Goal: Obtain resource: Download file/media

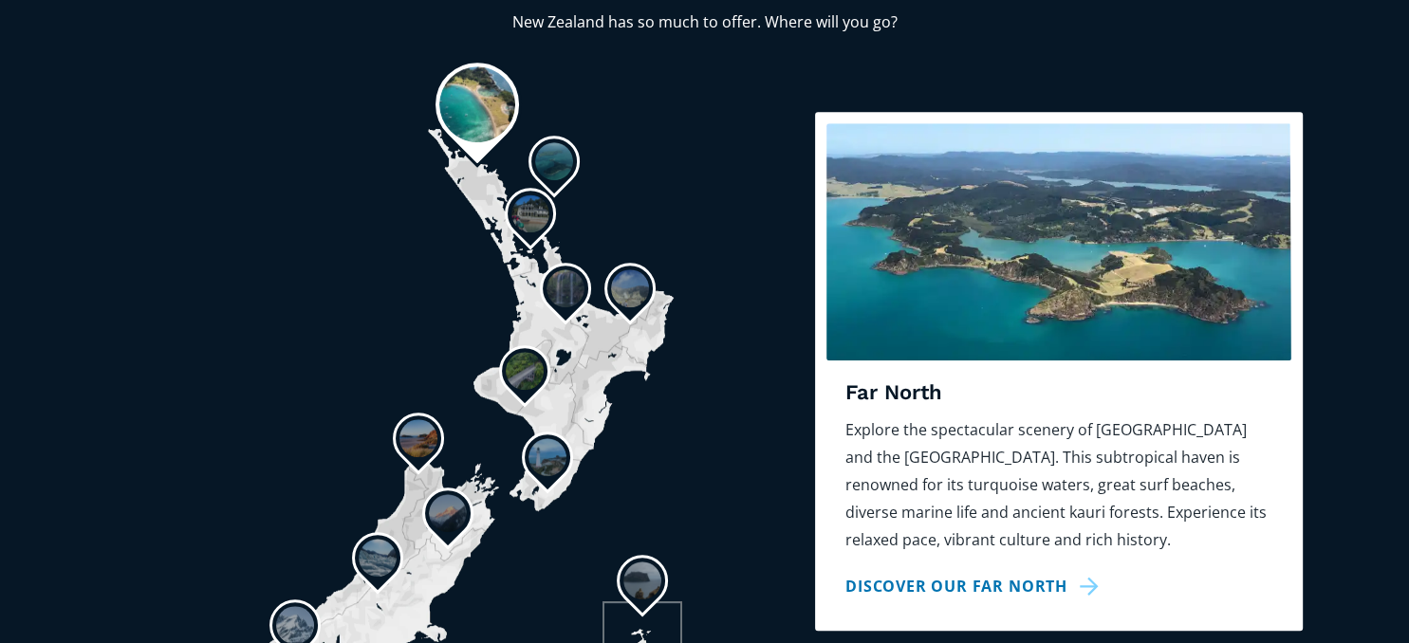
scroll to position [1502, 0]
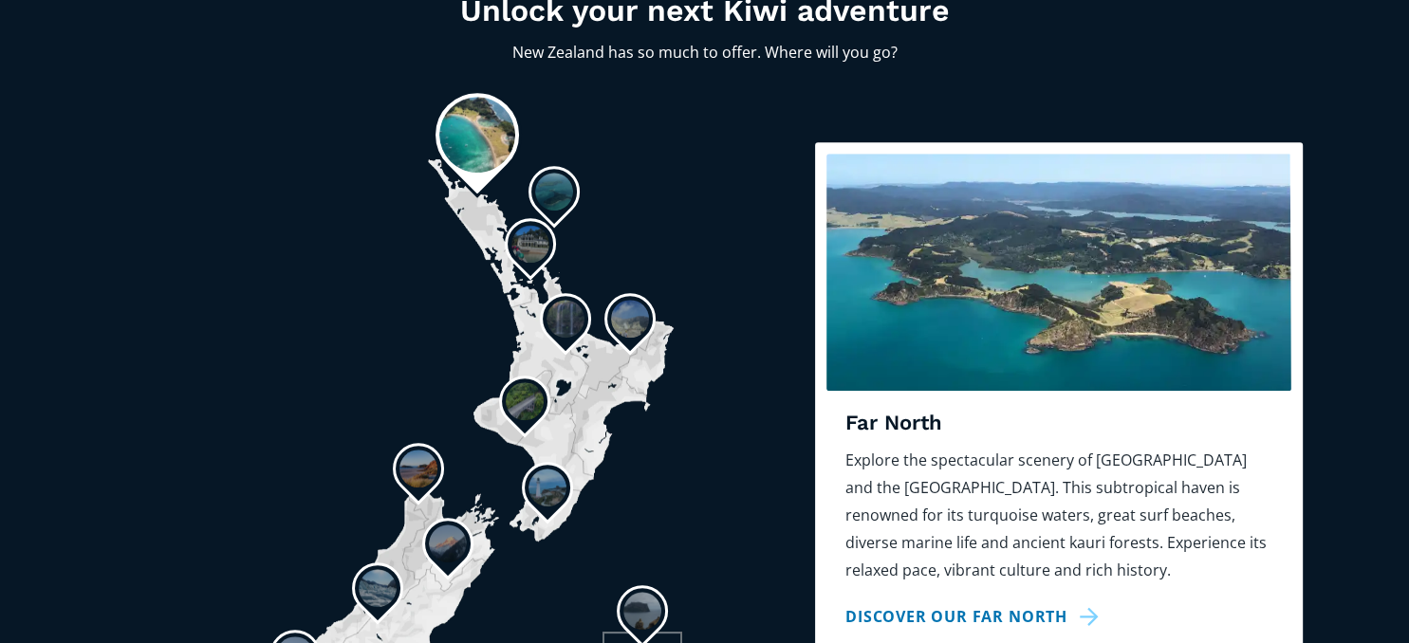
drag, startPoint x: 1040, startPoint y: 198, endPoint x: 1026, endPoint y: 203, distance: 14.1
click at [1028, 203] on img "slide 1" at bounding box center [1058, 272] width 465 height 237
click at [1016, 208] on img "slide 1" at bounding box center [1058, 272] width 465 height 237
click at [1003, 603] on link "Discover our Far North" at bounding box center [975, 617] width 260 height 28
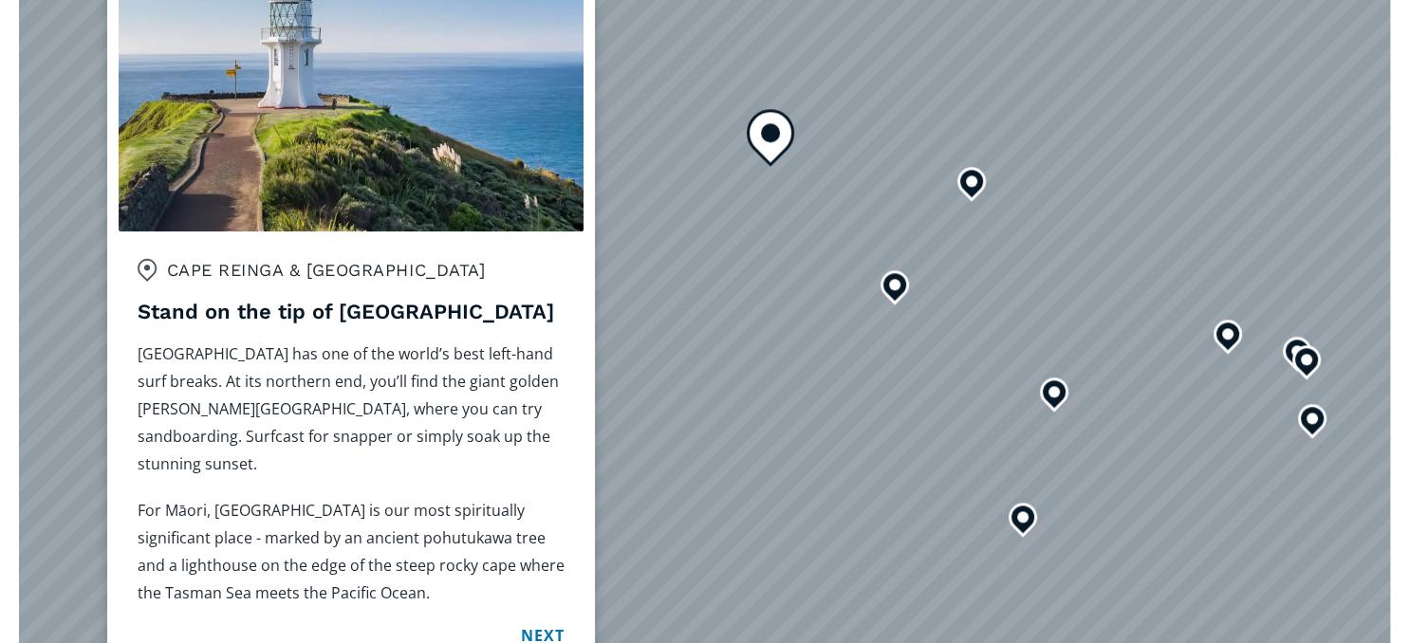
scroll to position [1802, 0]
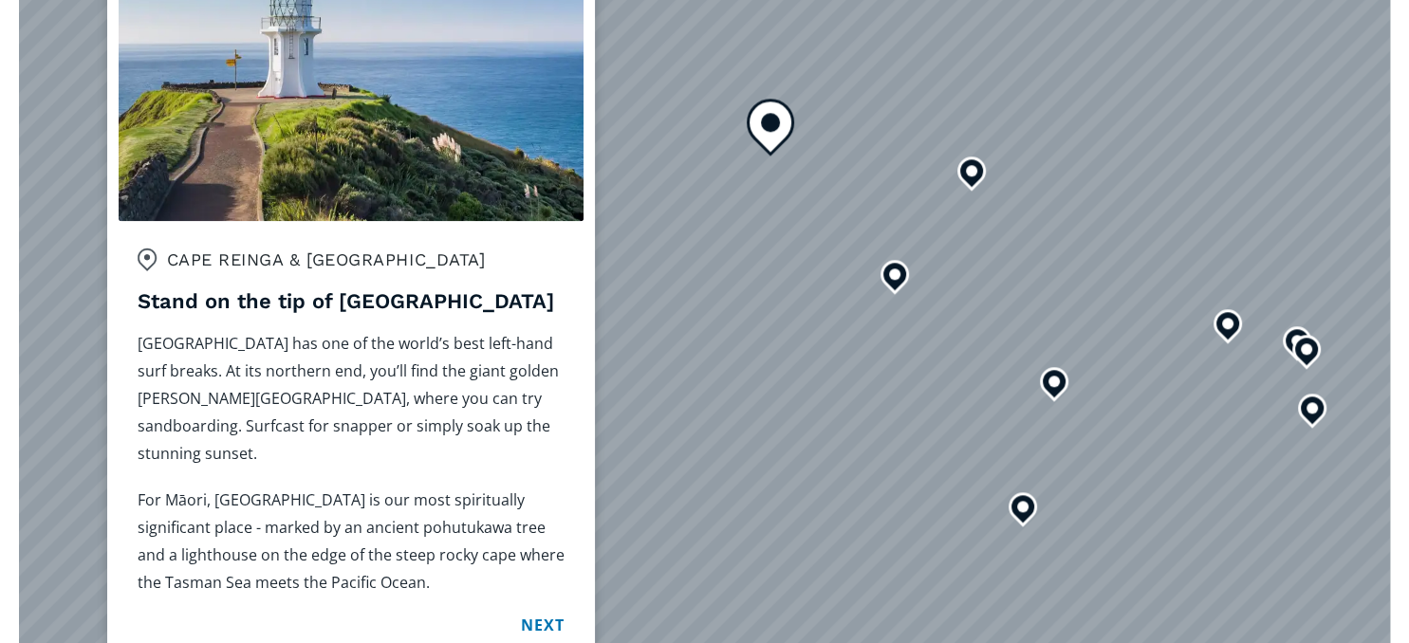
click at [548, 611] on button "Next" at bounding box center [542, 625] width 43 height 29
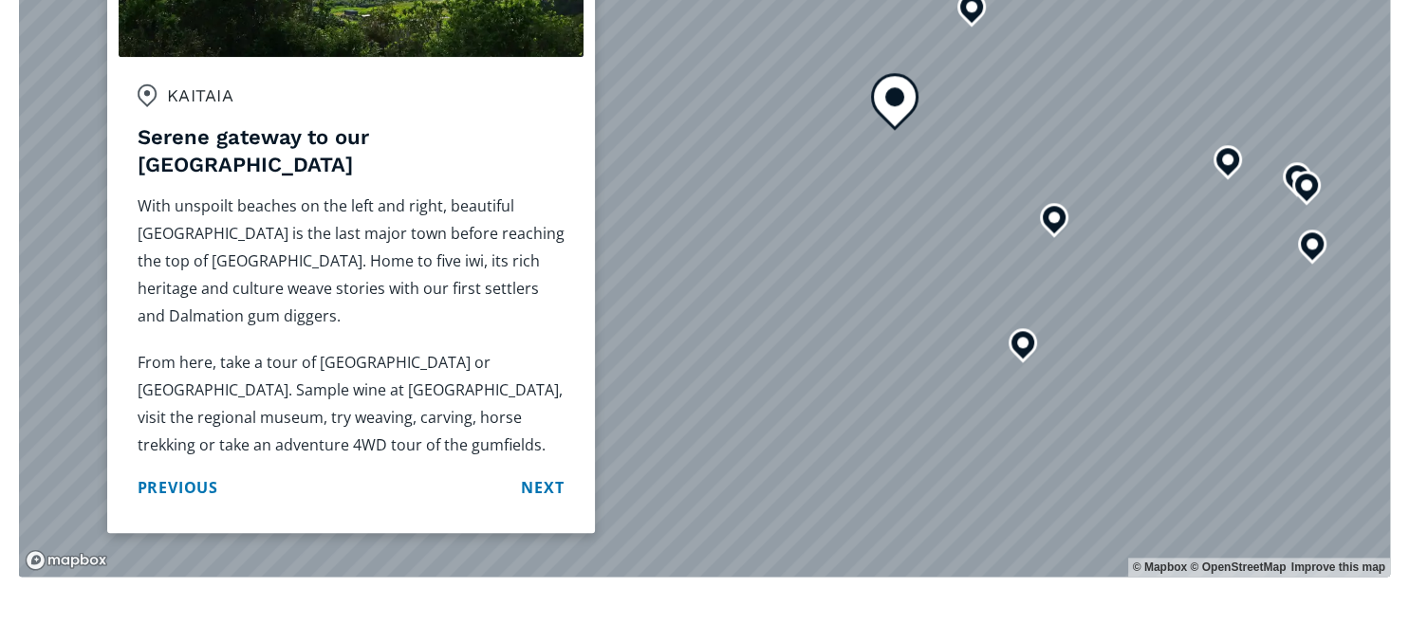
scroll to position [2003, 0]
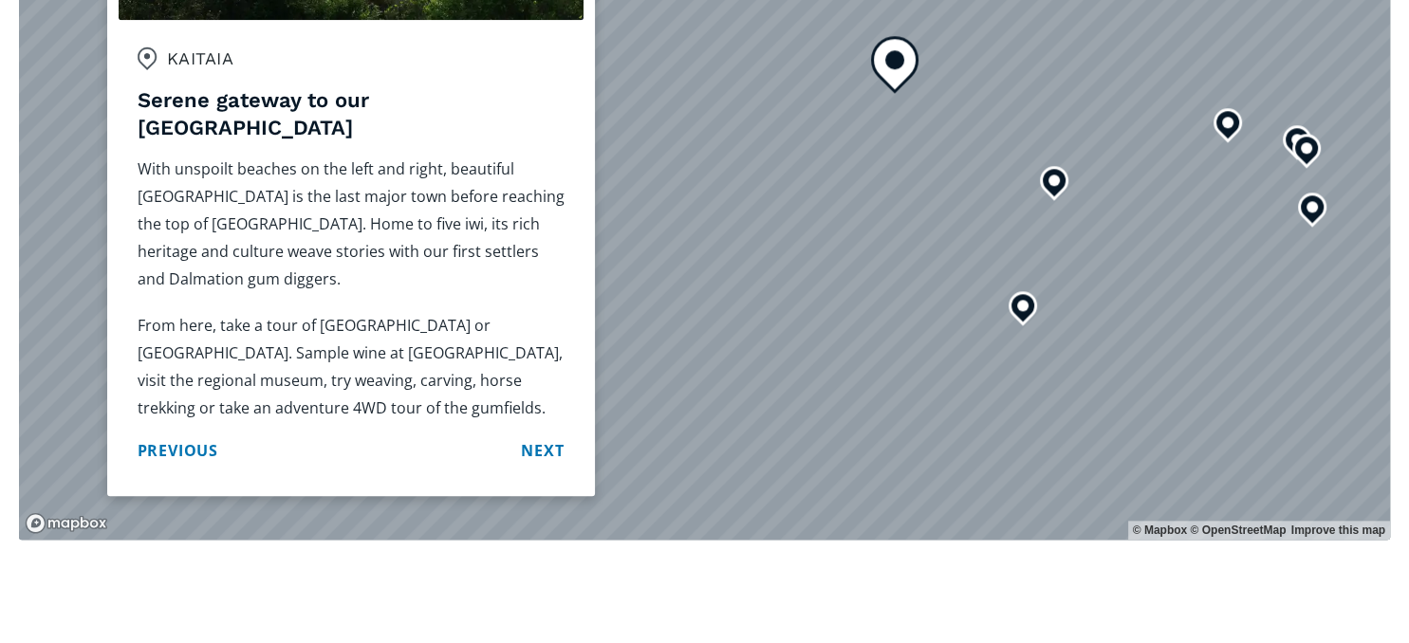
click at [536, 436] on button "Next" at bounding box center [542, 450] width 43 height 29
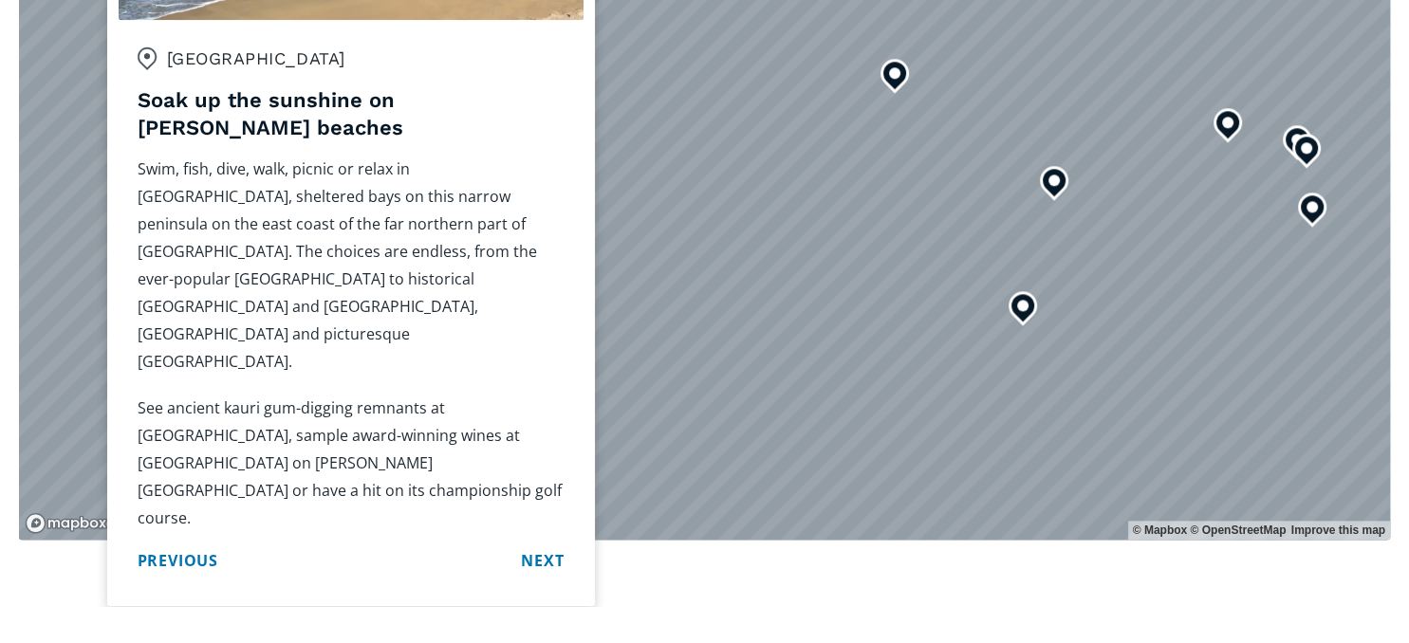
click at [536, 546] on button "Next" at bounding box center [542, 560] width 43 height 29
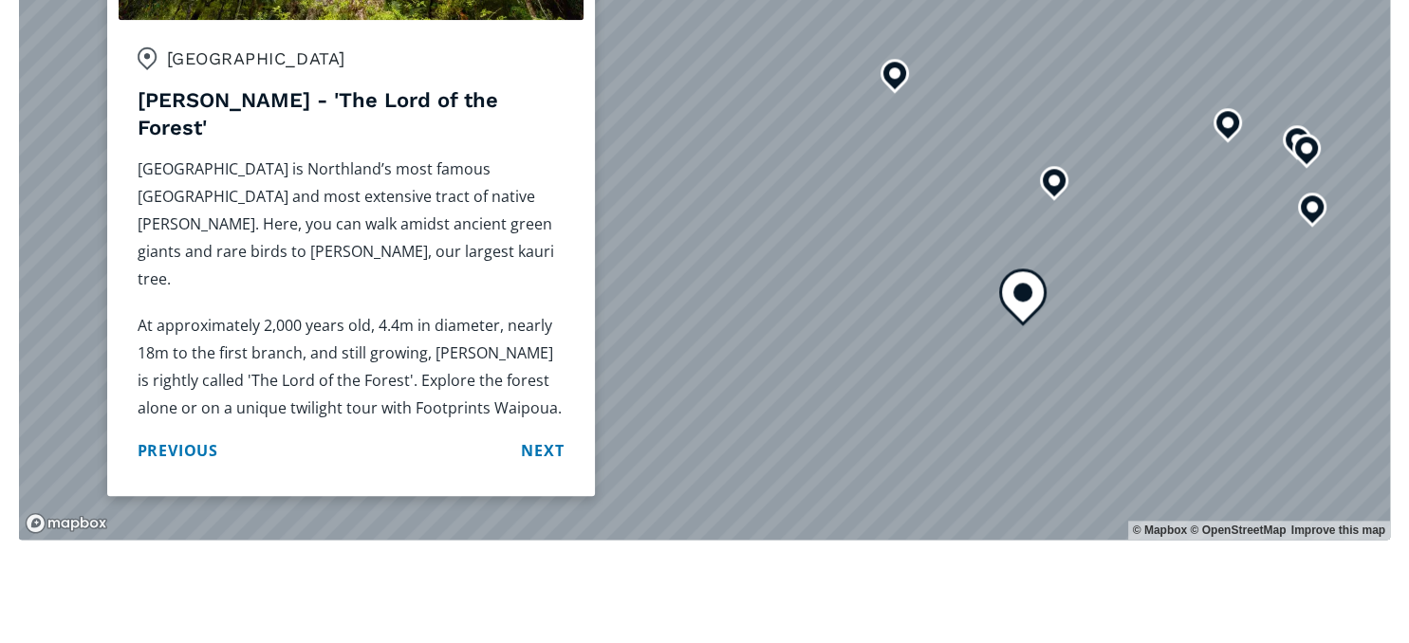
click at [541, 436] on button "Next" at bounding box center [542, 450] width 43 height 29
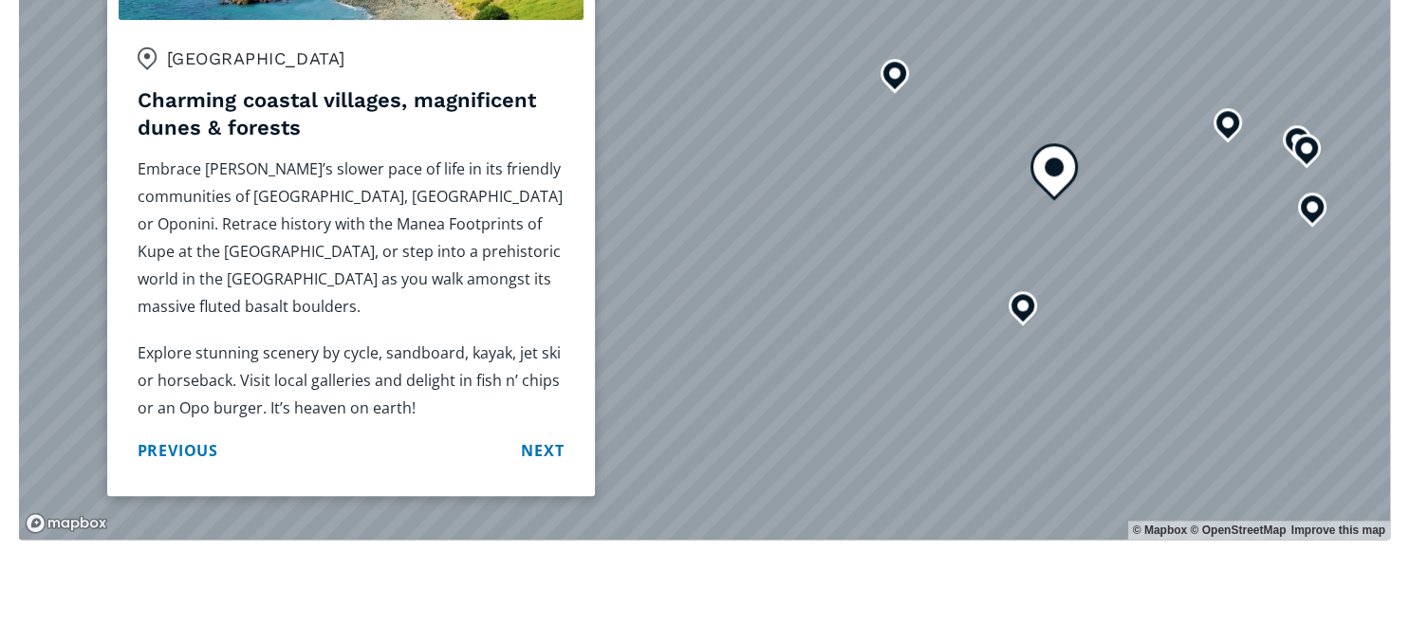
click at [529, 436] on button "Next" at bounding box center [542, 450] width 43 height 29
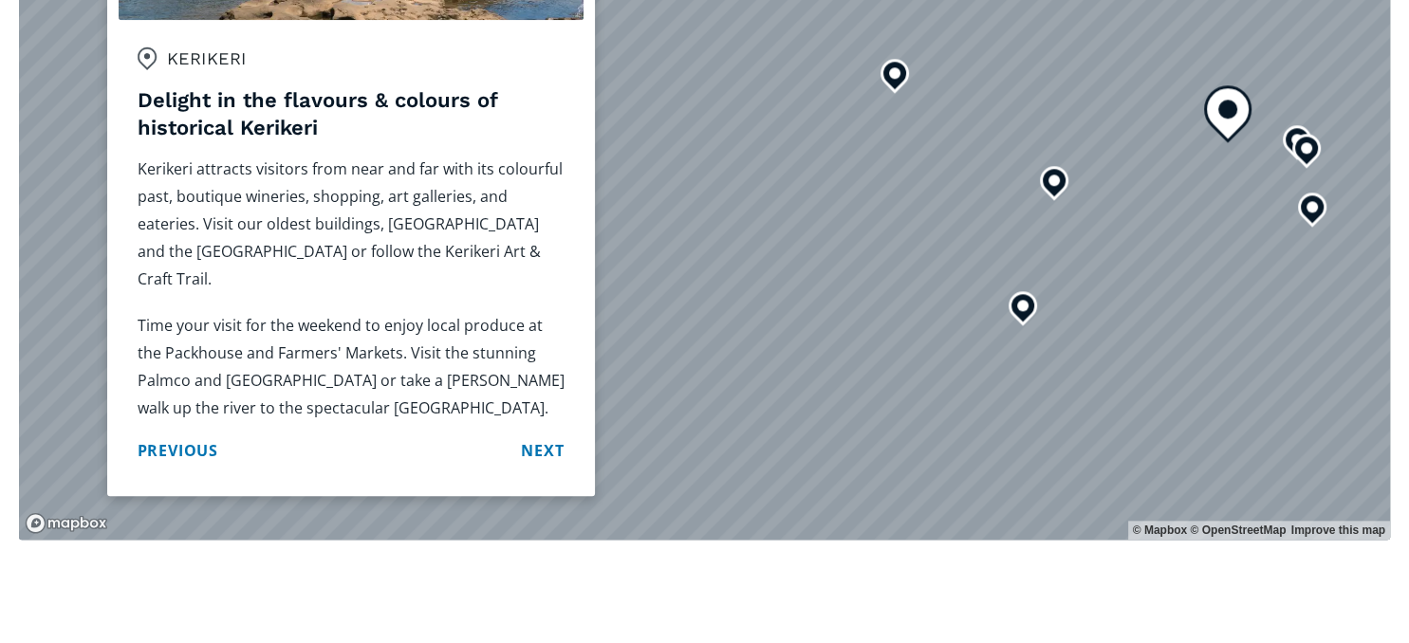
click at [543, 436] on button "Next" at bounding box center [542, 450] width 43 height 29
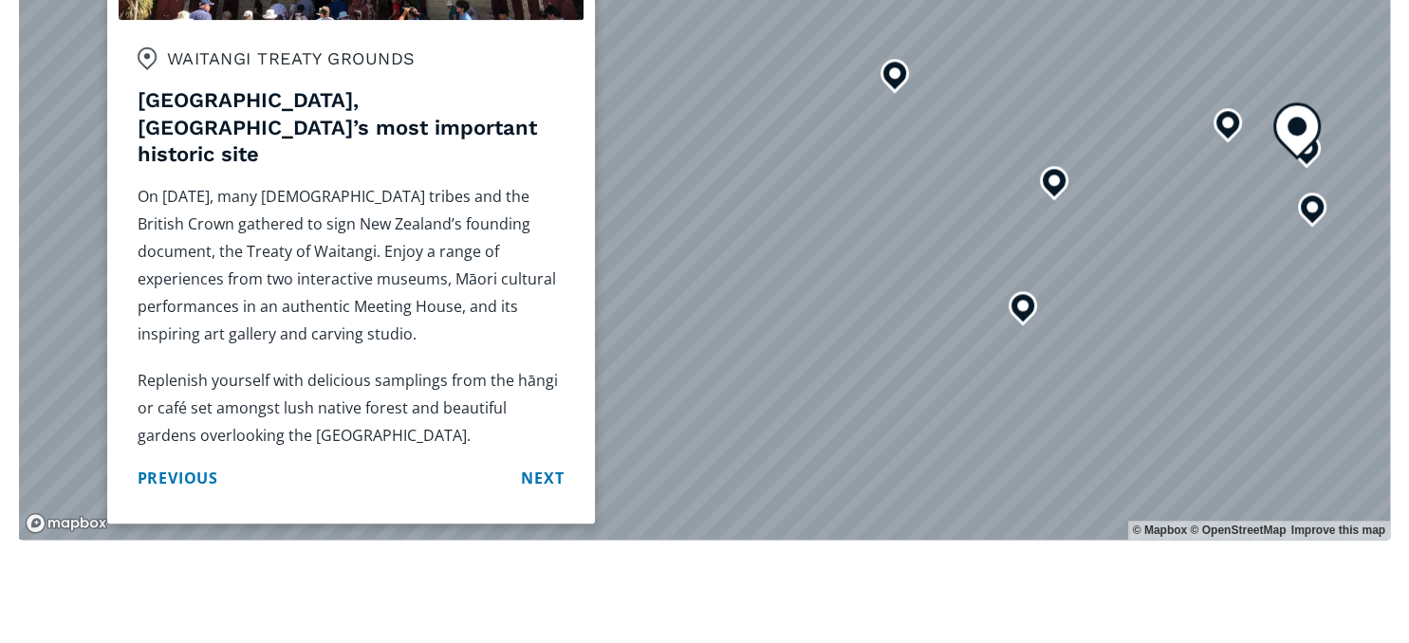
click at [543, 464] on button "Next" at bounding box center [542, 478] width 43 height 29
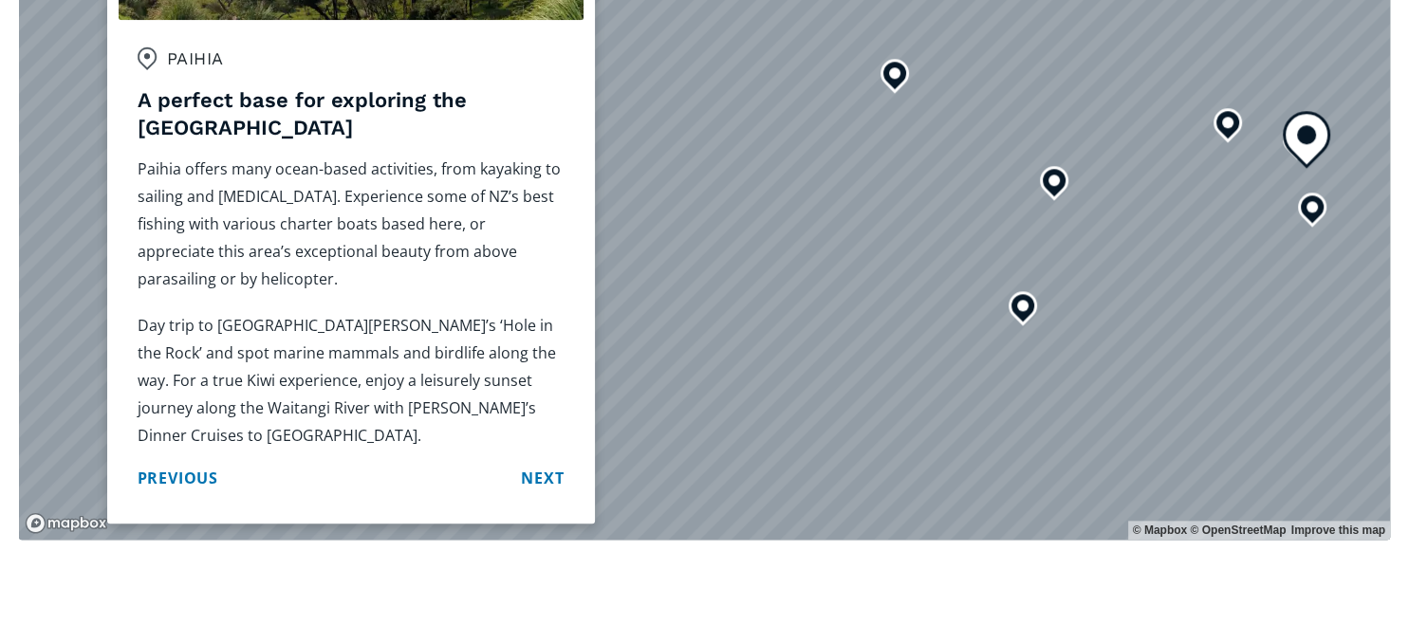
click at [541, 464] on button "Next" at bounding box center [542, 478] width 43 height 29
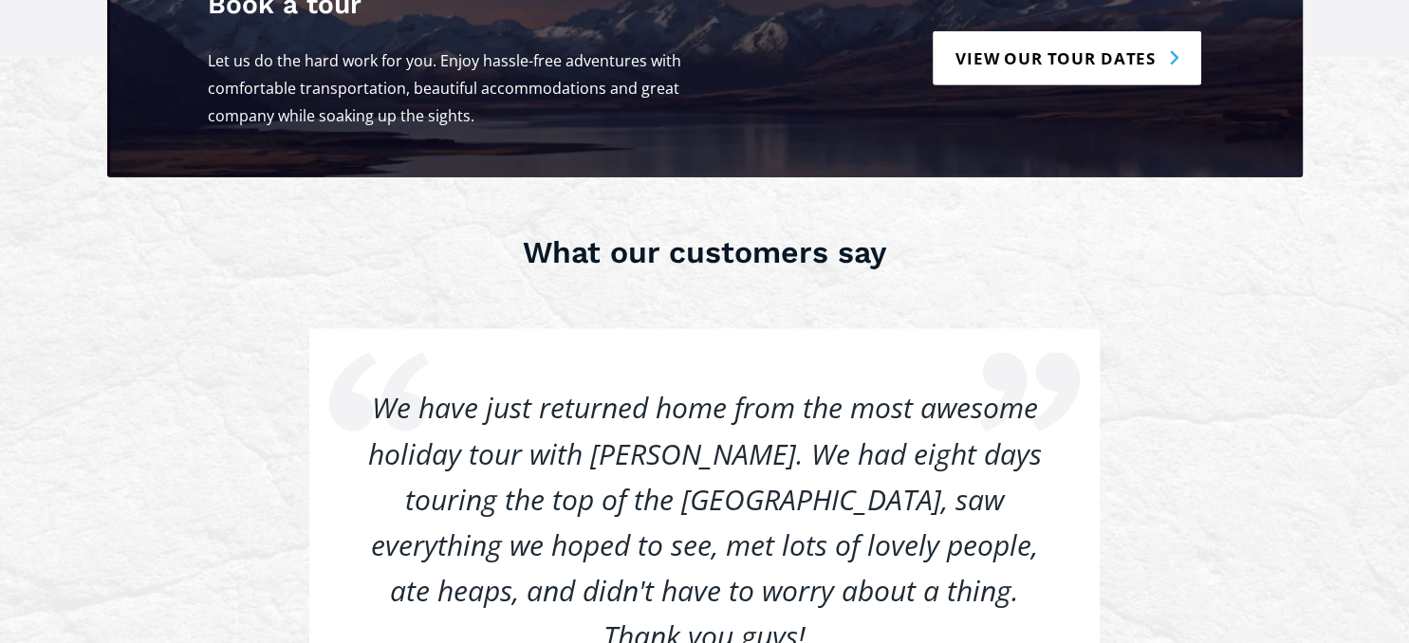
scroll to position [2904, 0]
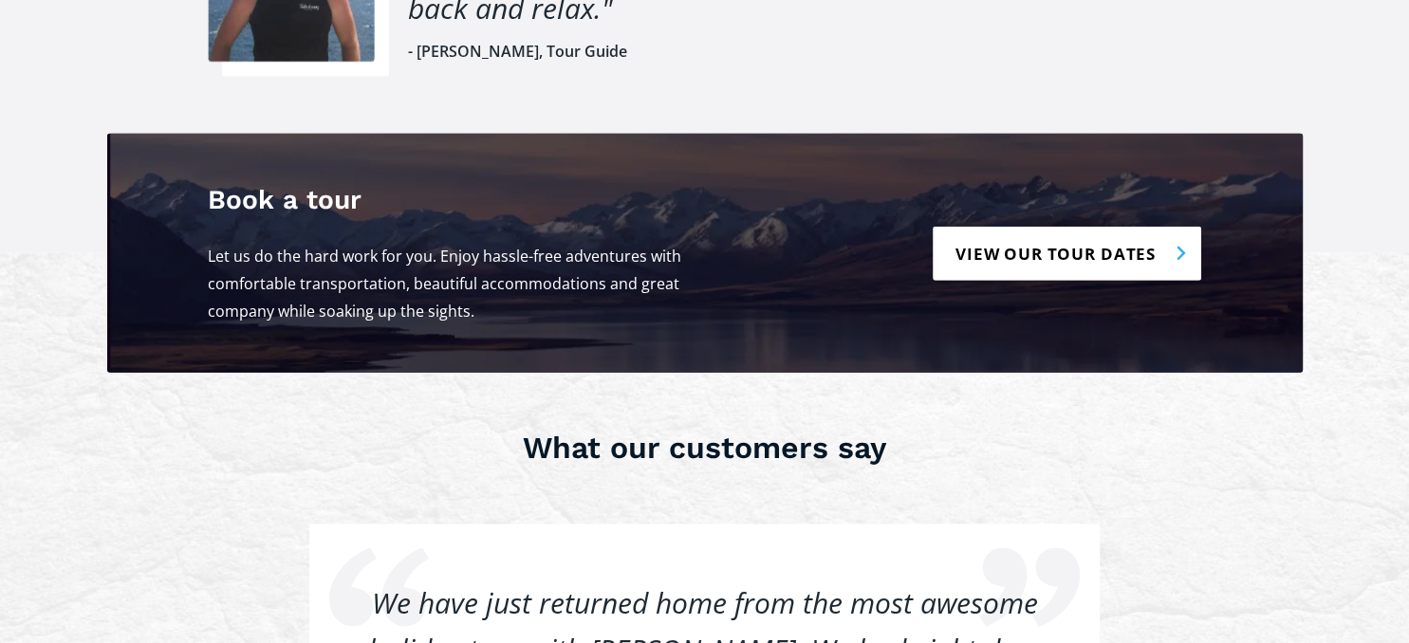
click at [1058, 226] on link "View our tour dates" at bounding box center [1066, 253] width 268 height 54
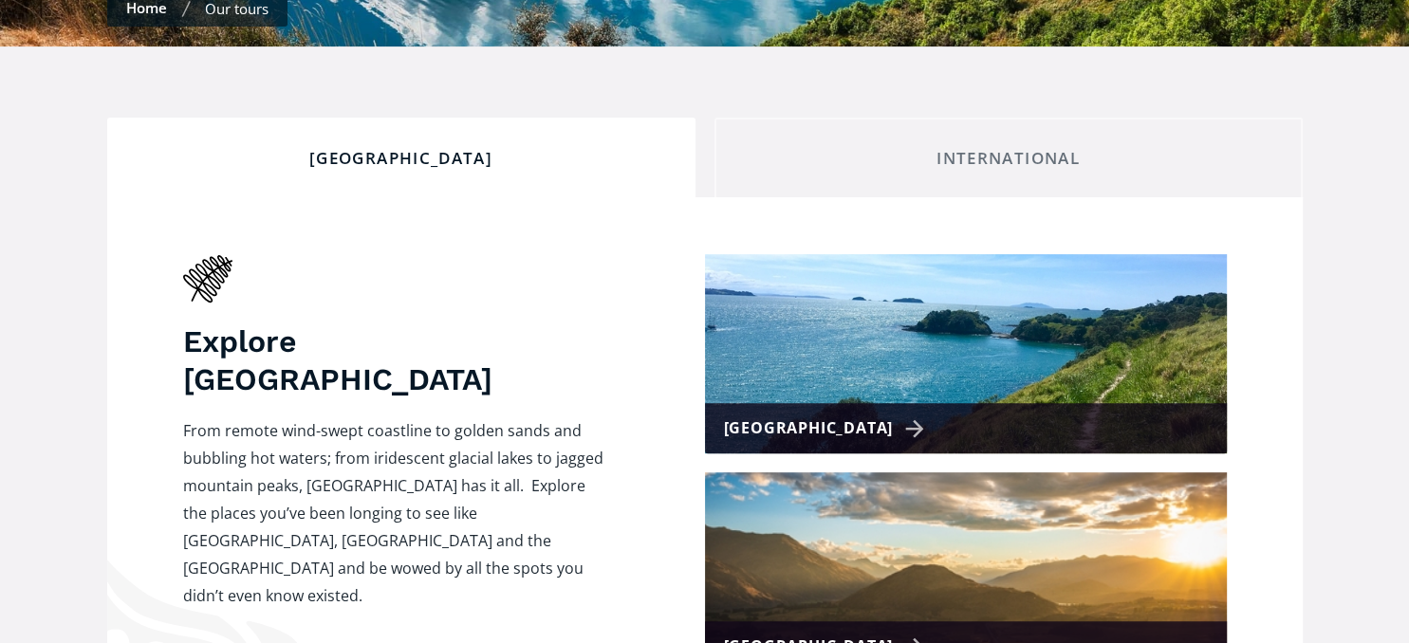
scroll to position [701, 0]
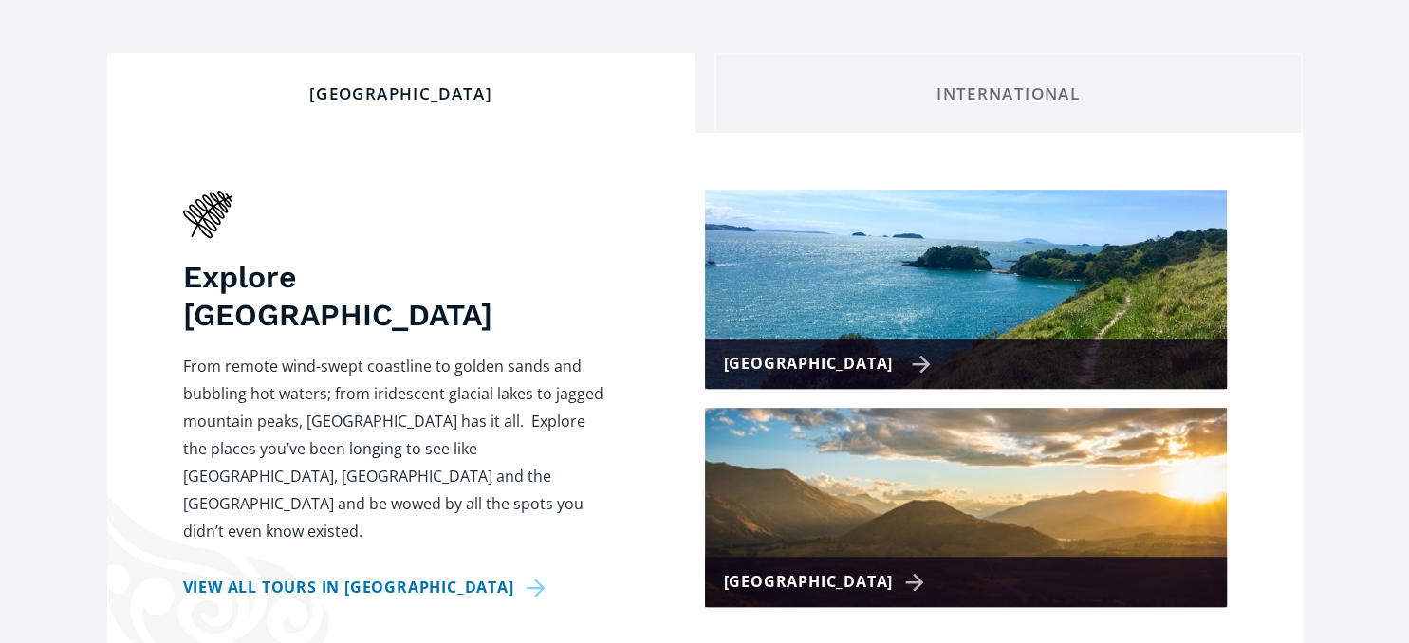
click at [885, 350] on div "[GEOGRAPHIC_DATA]" at bounding box center [828, 364] width 208 height 28
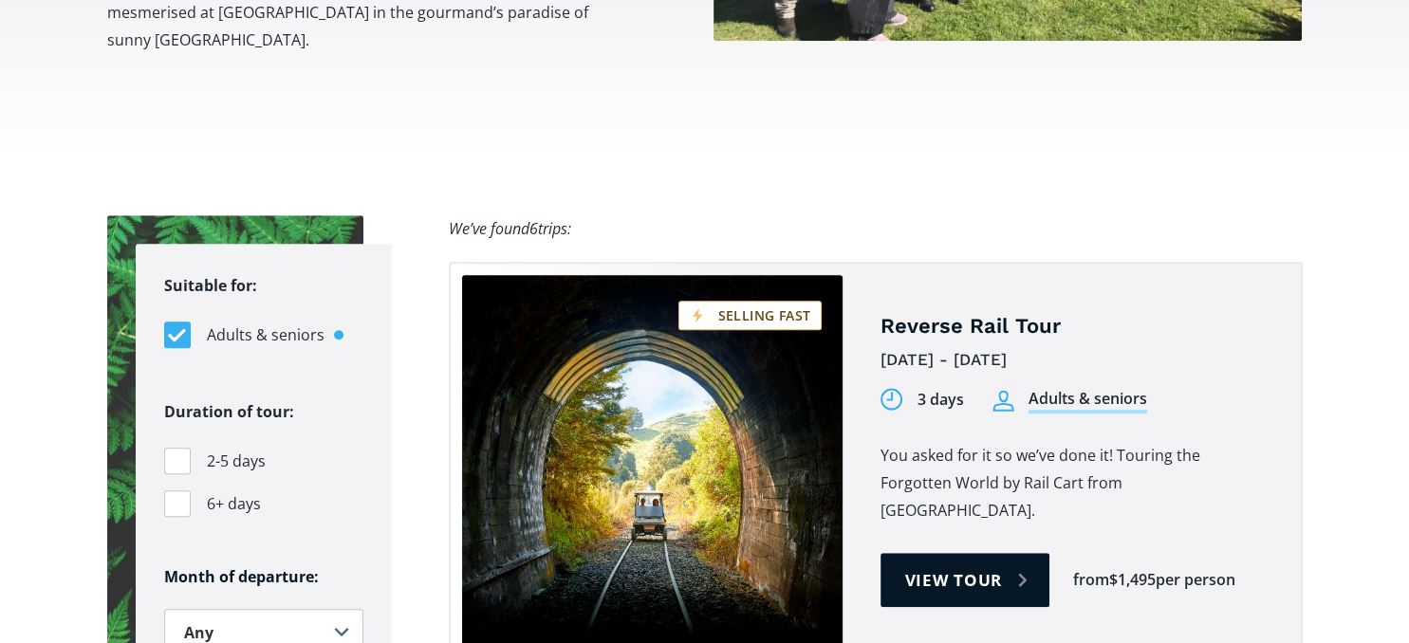
scroll to position [1202, 0]
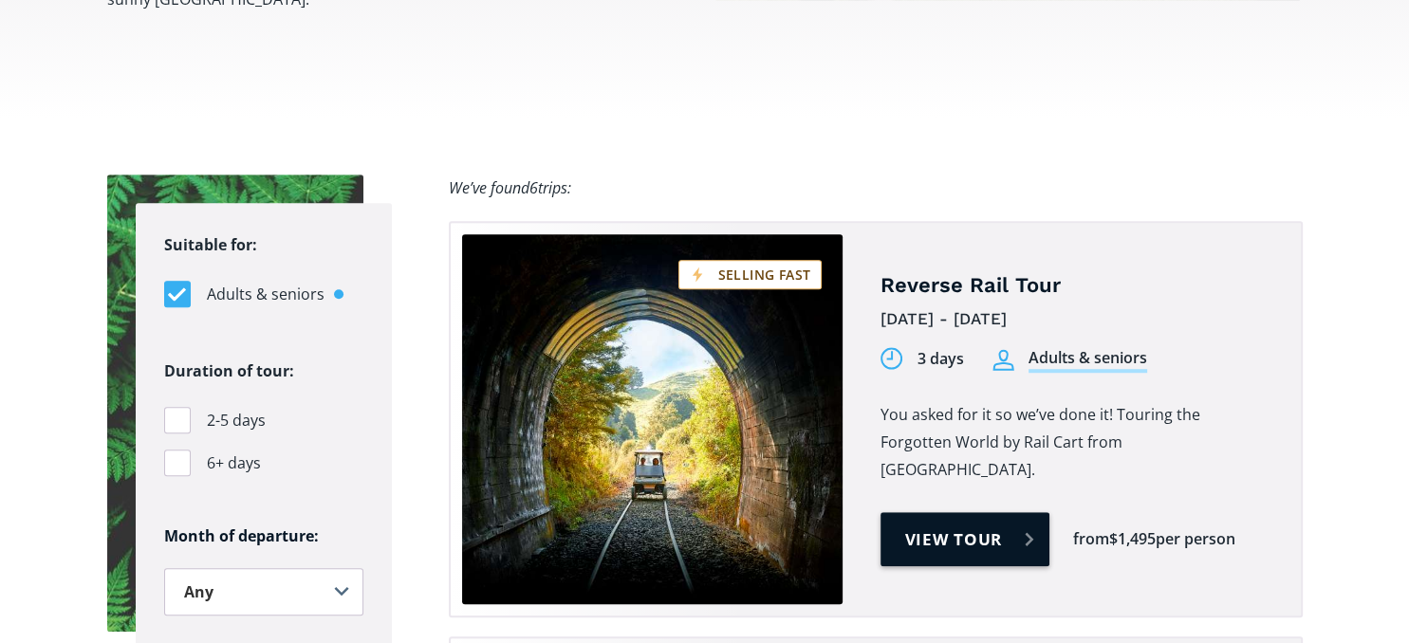
click at [967, 512] on link "View tour" at bounding box center [965, 539] width 170 height 54
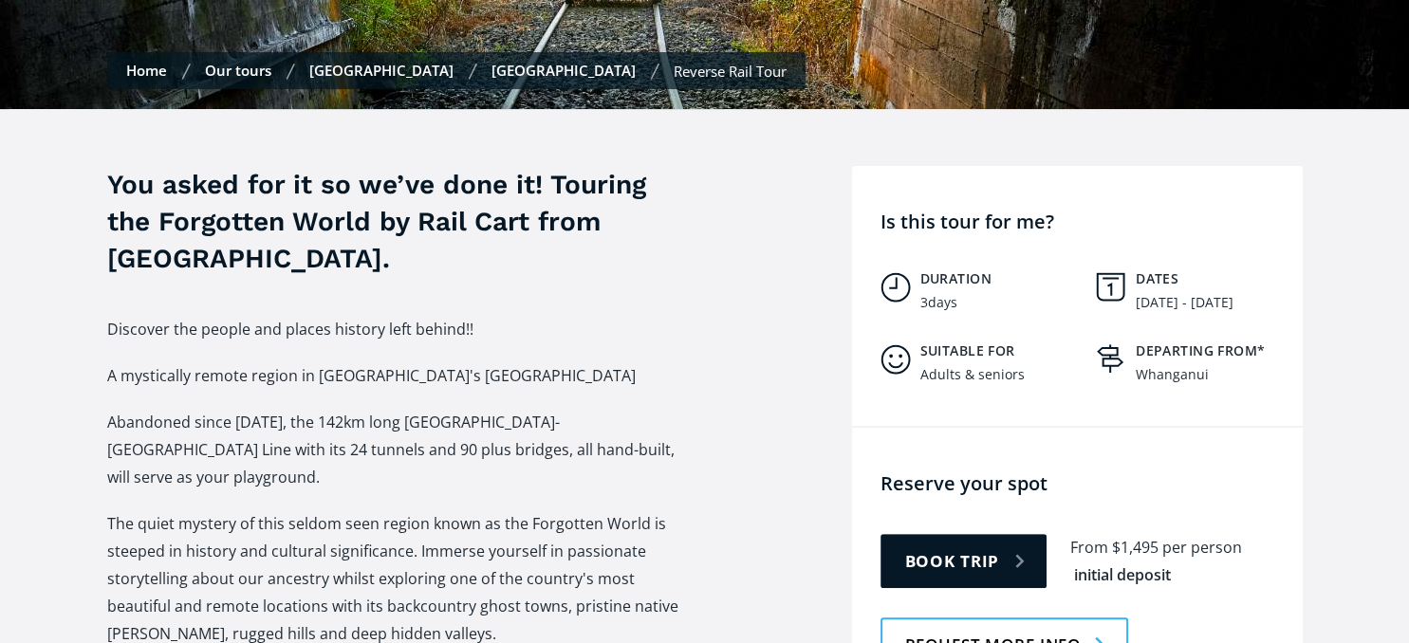
scroll to position [701, 0]
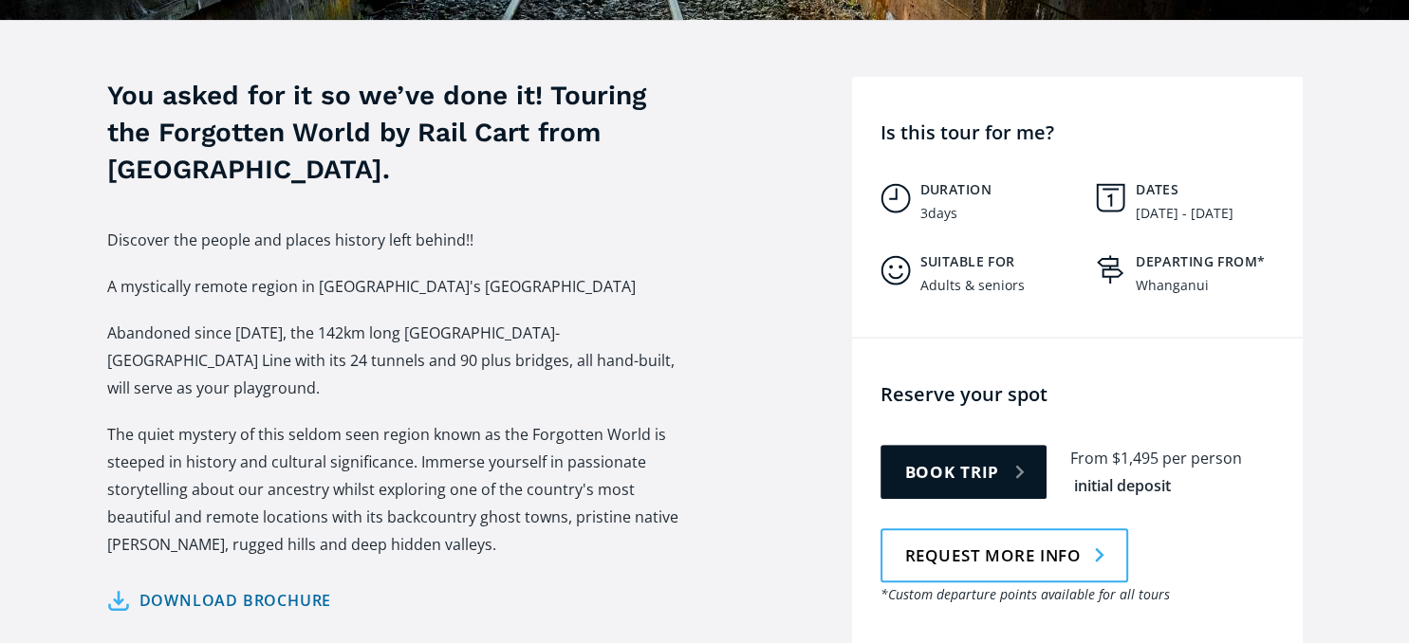
click at [121, 587] on link "Download brochure" at bounding box center [219, 601] width 225 height 28
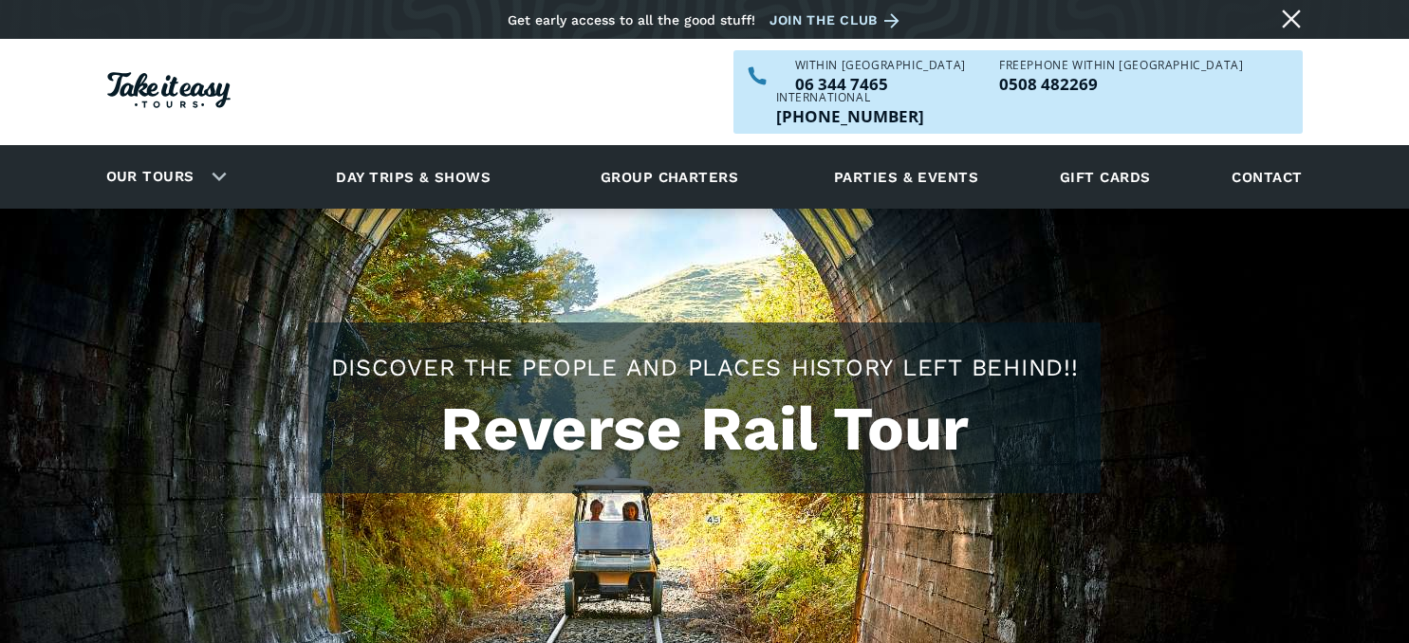
scroll to position [701, 0]
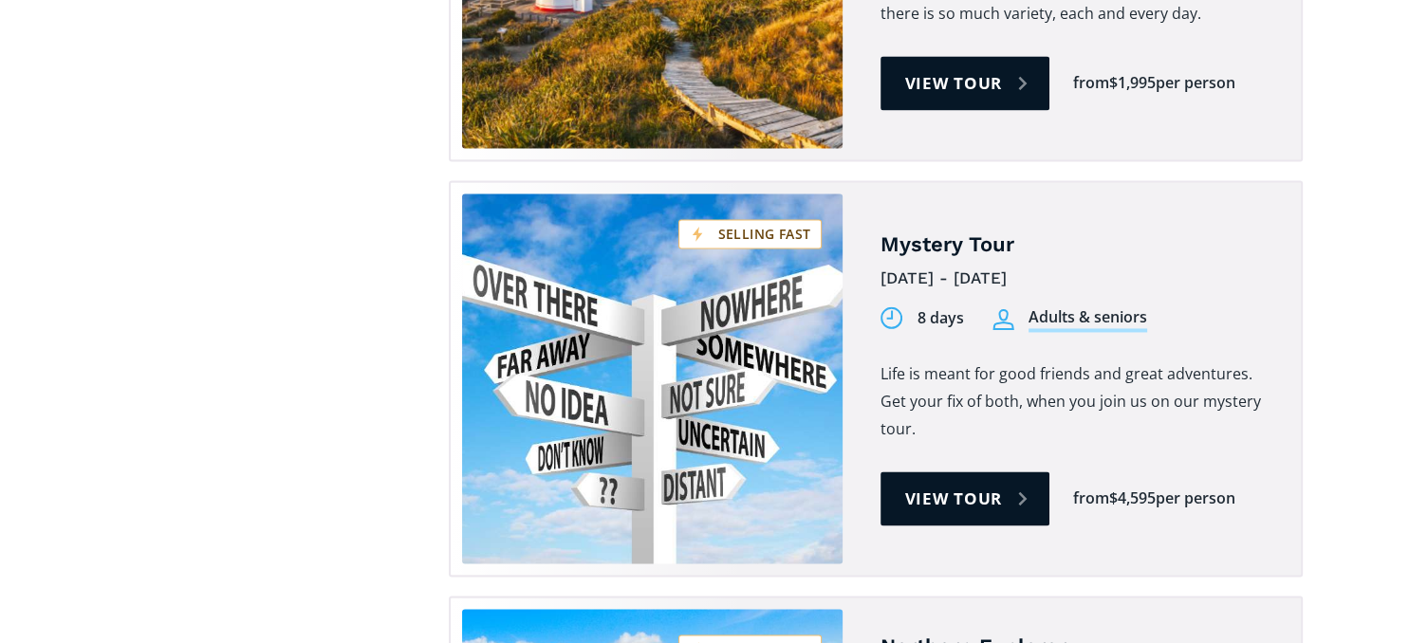
scroll to position [2904, 0]
click at [960, 471] on link "View tour" at bounding box center [965, 498] width 170 height 54
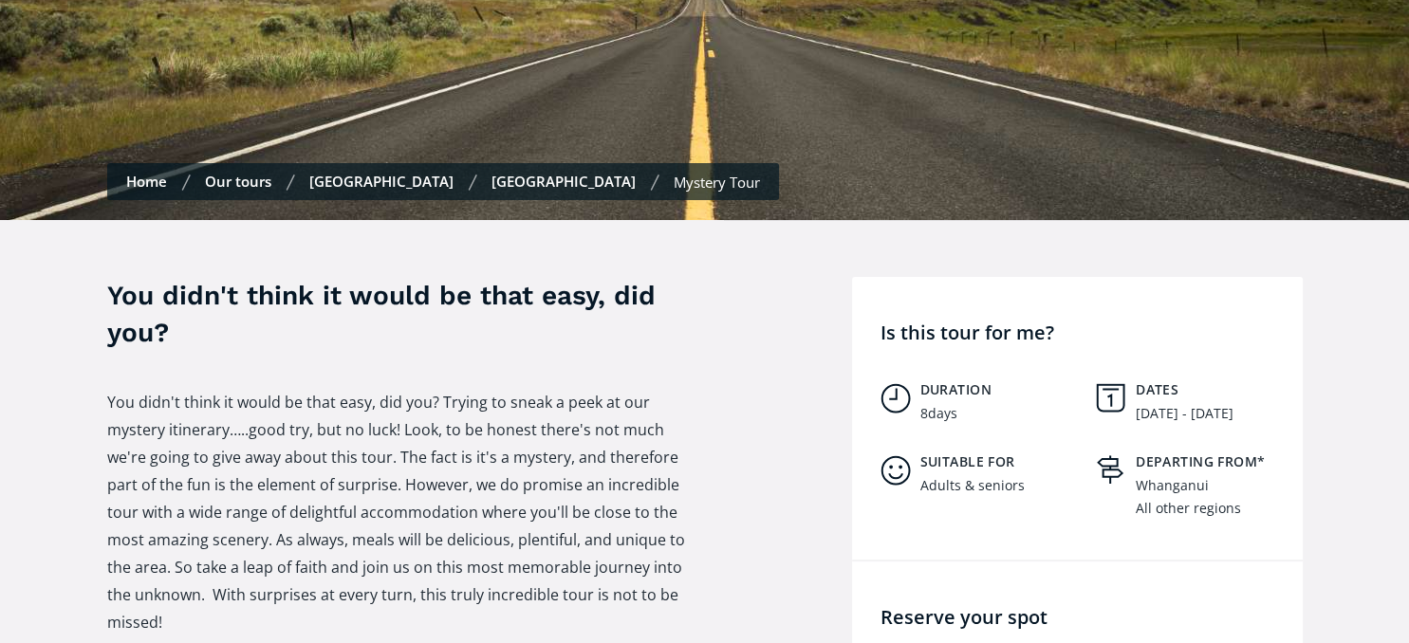
scroll to position [600, 0]
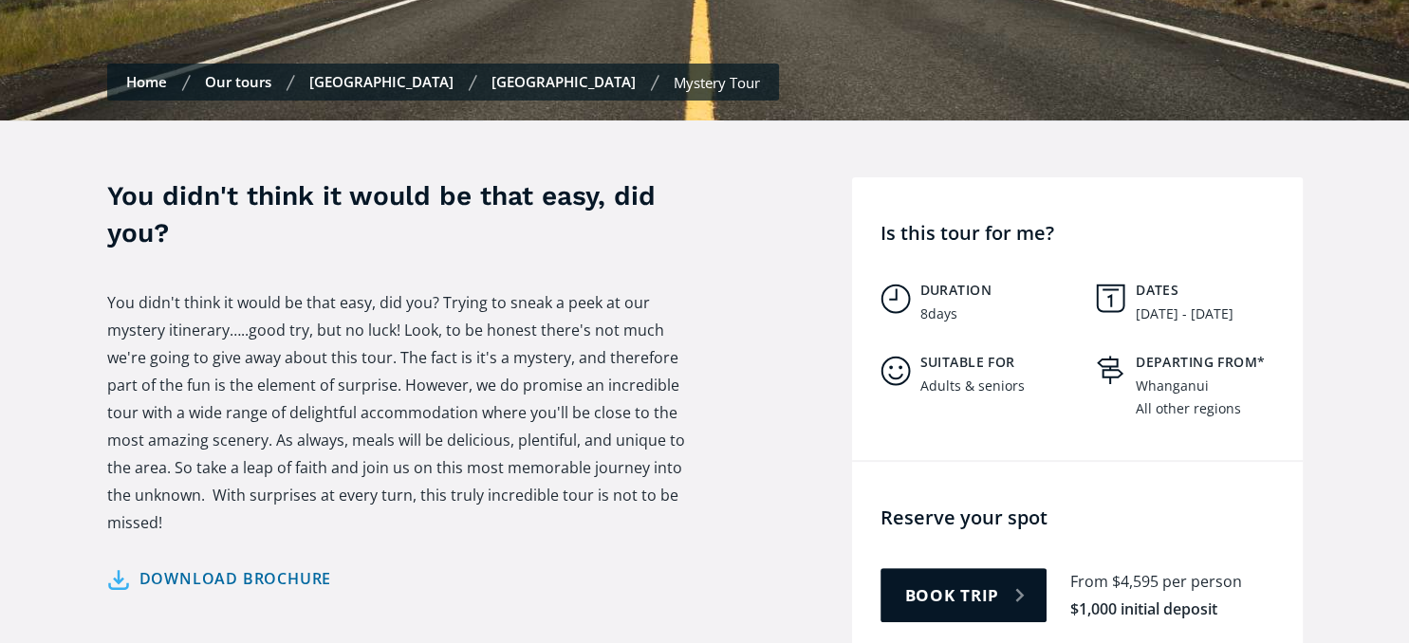
click at [119, 565] on link "Download brochure" at bounding box center [219, 579] width 225 height 28
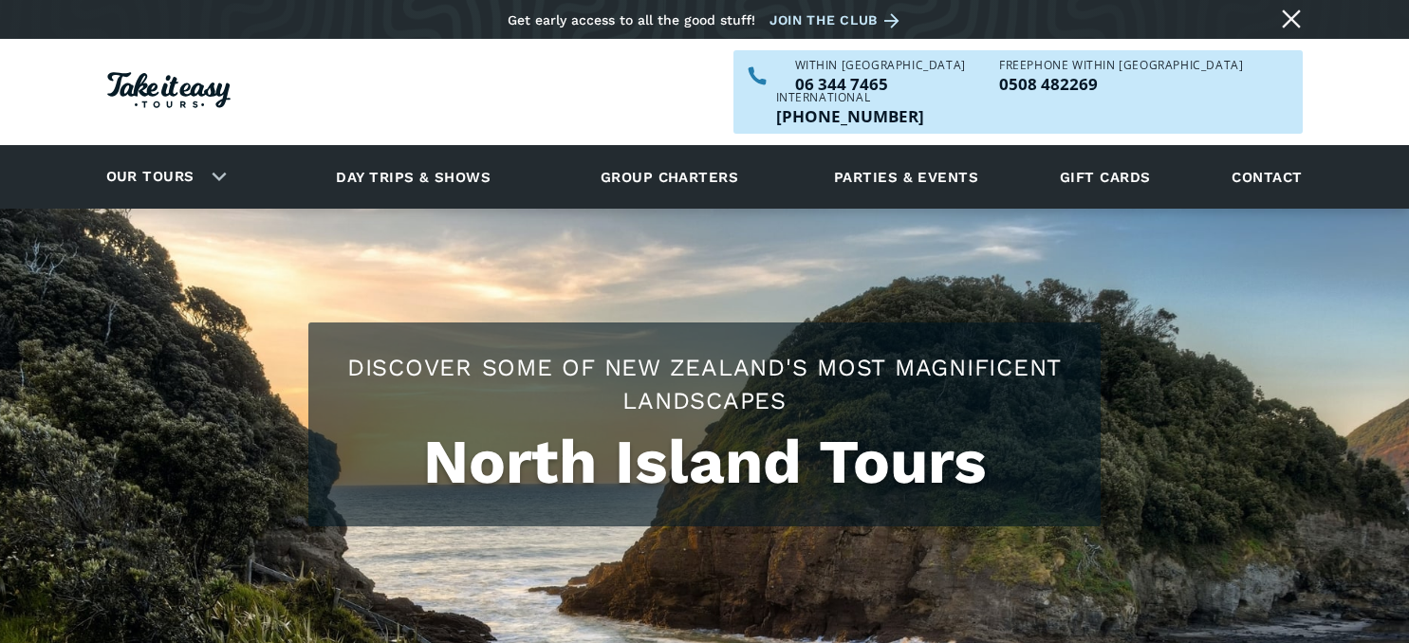
scroll to position [2904, 0]
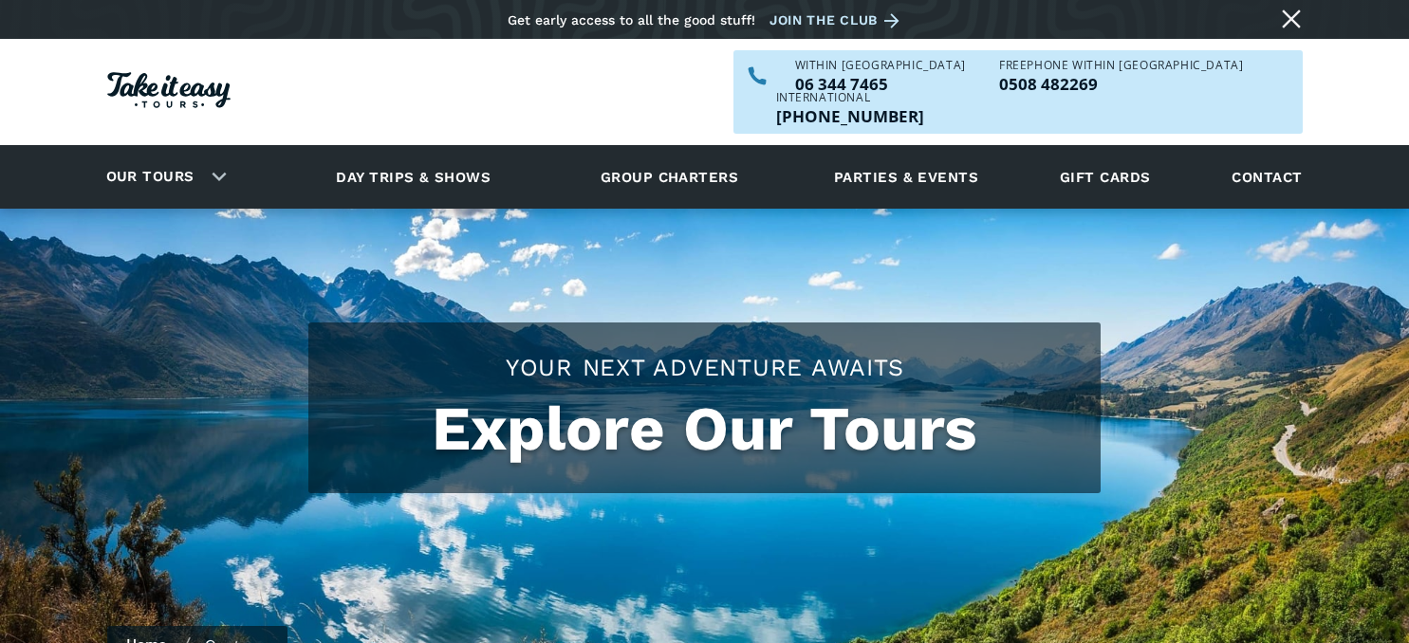
scroll to position [701, 0]
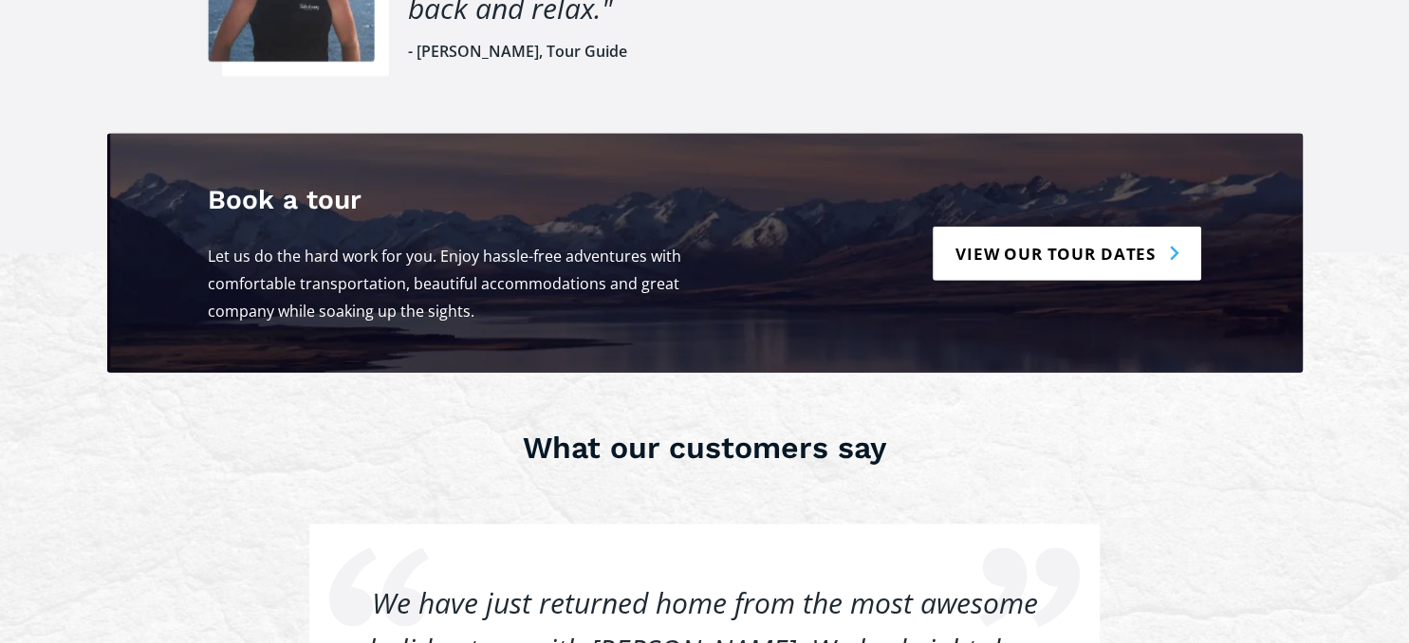
scroll to position [2904, 0]
